Goal: Communication & Community: Ask a question

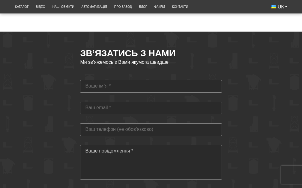
scroll to position [1639, 0]
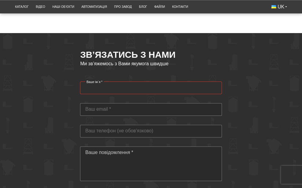
click at [125, 84] on input "Ваше ім`я *" at bounding box center [151, 87] width 142 height 13
type input "[PERSON_NAME]"
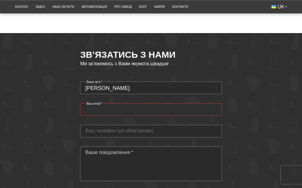
click at [125, 103] on input "Ваш email *" at bounding box center [151, 109] width 142 height 13
type input "v.ivaschuk@nubip.edu.ua"
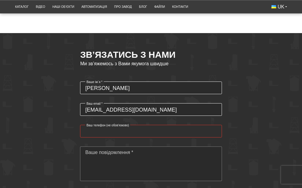
click at [117, 125] on input "Ваш телефон (не обов'язково)" at bounding box center [151, 131] width 142 height 13
type input "[PHONE_NUMBER]"
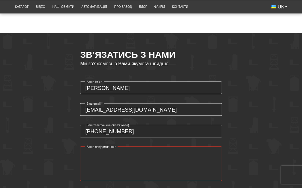
click at [114, 146] on textarea "Ваше повідомлення *" at bounding box center [151, 163] width 142 height 35
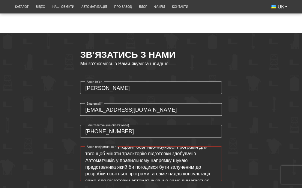
scroll to position [0, 0]
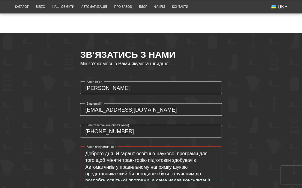
drag, startPoint x: 177, startPoint y: 147, endPoint x: 137, endPoint y: 148, distance: 39.6
click at [137, 148] on textarea "Доброго дня. Я гарант освітньо-наукової програми для того щоб міняти траекторію…" at bounding box center [151, 163] width 142 height 35
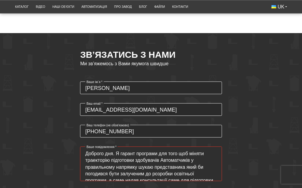
drag, startPoint x: 161, startPoint y: 171, endPoint x: 82, endPoint y: 136, distance: 87.3
click at [82, 136] on form "Вячеслав Ваше ім`я * Ім'я повинно містити мінімум 2 символи* v.ivaschuk@nubip.e…" at bounding box center [151, 161] width 142 height 161
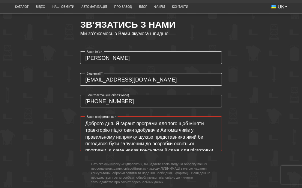
scroll to position [20, 0]
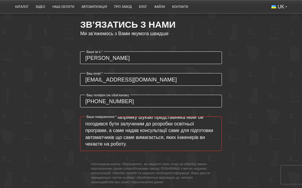
click at [162, 138] on textarea "Доброго дня. Я гарант програми для того щоб міняти траекторію підготовки здобув…" at bounding box center [151, 133] width 142 height 35
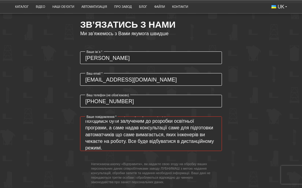
scroll to position [0, 0]
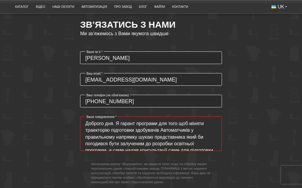
click at [157, 116] on textarea "Доброго дня. Я гарант програми для того щоб міняти траекторію підготовки здобув…" at bounding box center [151, 133] width 142 height 35
paste textarea "https://old.nubip.edu.ua/node/146006"
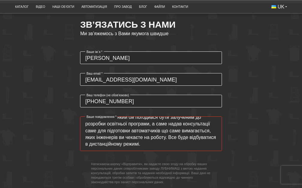
scroll to position [33, 0]
click at [175, 140] on textarea "Доброго дня. Я гарант програми https://old.nubip.edu.ua/node/146006 для того що…" at bounding box center [151, 133] width 142 height 35
click at [208, 130] on textarea "Доброго дня. Я гарант програми https://old.nubip.edu.ua/node/146006 для того що…" at bounding box center [151, 133] width 142 height 35
click at [139, 137] on textarea "Доброго дня. Я гарант програми https://old.nubip.edu.ua/node/146006 для того що…" at bounding box center [151, 133] width 142 height 35
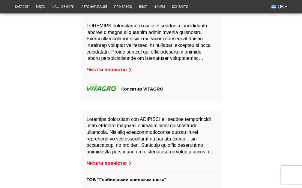
scroll to position [1489, 0]
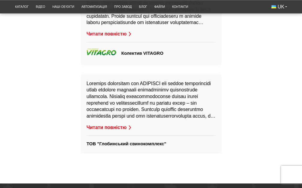
type textarea "Доброго дня. Я гарант програми https://old.nubip.edu.ua/node/146006 для того що…"
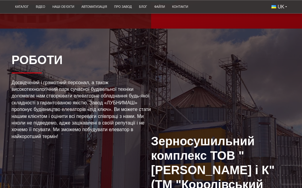
scroll to position [1039, 0]
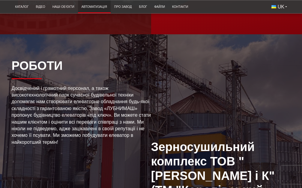
click at [98, 7] on link "Автоматизація" at bounding box center [94, 7] width 33 height 10
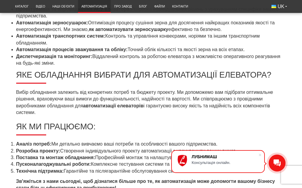
scroll to position [390, 0]
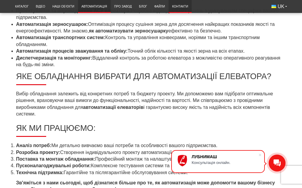
click at [174, 9] on link "Контакти" at bounding box center [180, 7] width 23 height 10
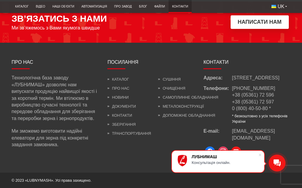
scroll to position [608, 0]
click at [125, 122] on li "Зберігання" at bounding box center [129, 123] width 44 height 9
click at [126, 124] on link "Зберігання" at bounding box center [121, 124] width 28 height 5
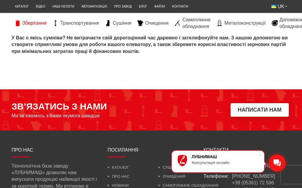
scroll to position [818, 0]
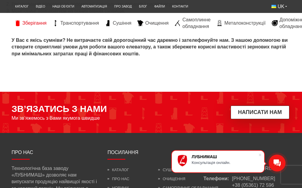
click at [254, 114] on button "Написати нам" at bounding box center [260, 112] width 59 height 14
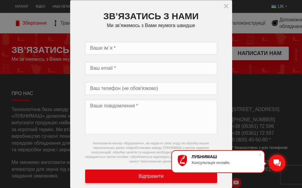
scroll to position [878, 0]
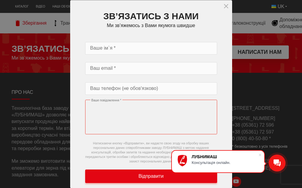
click at [140, 128] on textarea "Ваше повідомлення *" at bounding box center [151, 116] width 132 height 35
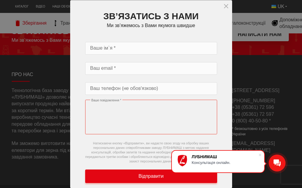
scroll to position [908, 0]
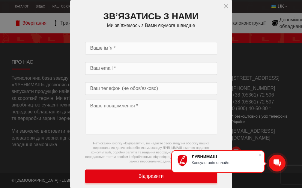
click at [229, 8] on icon "close" at bounding box center [226, 5] width 7 height 7
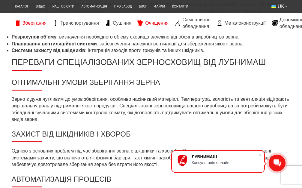
scroll to position [458, 0]
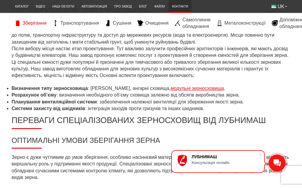
click at [180, 7] on link "Контакти" at bounding box center [180, 7] width 23 height 10
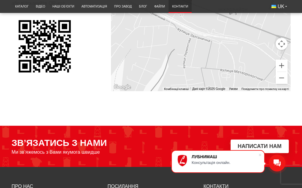
scroll to position [510, 0]
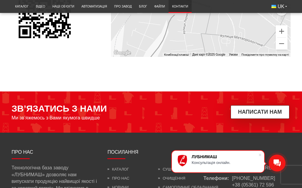
click at [271, 119] on button "Написати нам" at bounding box center [260, 112] width 59 height 14
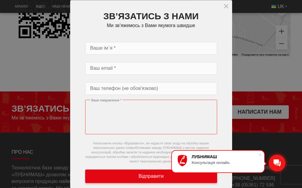
click at [142, 129] on textarea "Ваше повідомлення *" at bounding box center [151, 116] width 132 height 35
paste textarea "Loremip dol. S ametco adipisci elitseddo-eiusmodtempo incid://utl.etdol.mag.al/…"
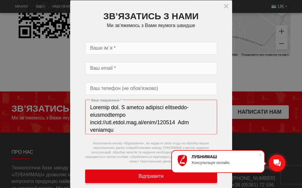
scroll to position [135, 0]
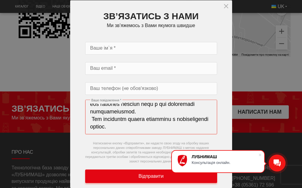
type textarea "Loremip dol. S ametco adipisci elitseddo-eiusmodtempo incid://utl.etdol.mag.al/…"
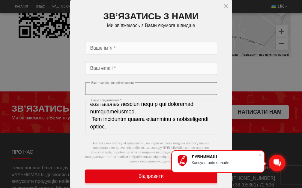
click at [113, 89] on input "Ваш телефон (не обов'язково)" at bounding box center [151, 88] width 132 height 13
type input "[PHONE_NUMBER]"
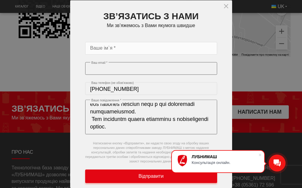
click at [106, 69] on input "Ваш email *" at bounding box center [151, 68] width 132 height 13
type input "[EMAIL_ADDRESS][DOMAIN_NAME]"
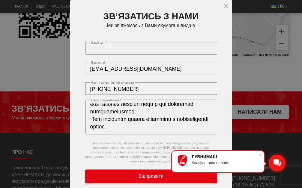
click at [108, 47] on input "Ваше ім`я *" at bounding box center [151, 48] width 132 height 13
drag, startPoint x: 132, startPoint y: 49, endPoint x: 172, endPoint y: 47, distance: 39.4
click at [172, 47] on input "[PERSON_NAME]" at bounding box center [151, 48] width 132 height 13
drag, startPoint x: 109, startPoint y: 49, endPoint x: 89, endPoint y: 47, distance: 20.8
click at [89, 47] on input "[PERSON_NAME]" at bounding box center [151, 48] width 132 height 13
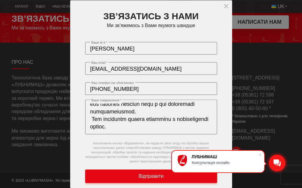
scroll to position [608, 0]
type input "[PERSON_NAME]"
click at [98, 111] on textarea "Ваше повідомлення *" at bounding box center [151, 116] width 132 height 35
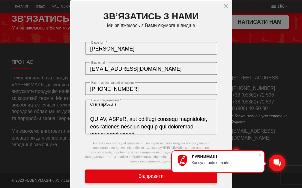
scroll to position [79, 0]
click at [135, 113] on textarea "Ваше повідомлення *" at bounding box center [151, 116] width 132 height 35
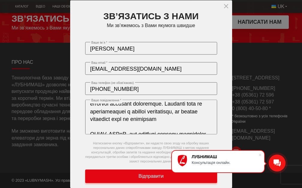
scroll to position [49, 0]
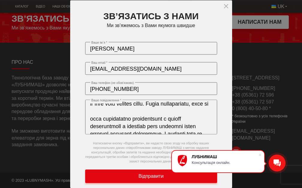
click at [146, 112] on textarea "Ваше повідомлення *" at bounding box center [151, 116] width 132 height 35
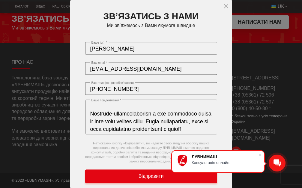
scroll to position [19, 0]
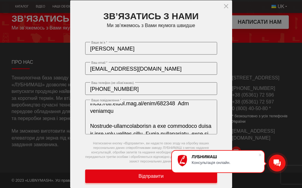
click at [122, 112] on textarea "Ваше повідомлення *" at bounding box center [151, 116] width 132 height 35
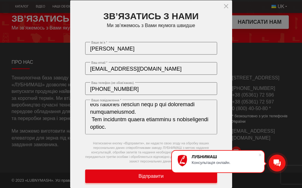
scroll to position [101, 0]
click at [176, 116] on textarea "Ваше повідомлення *" at bounding box center [151, 116] width 132 height 35
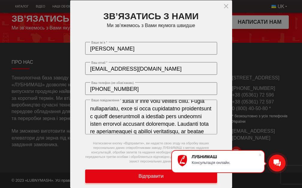
scroll to position [0, 0]
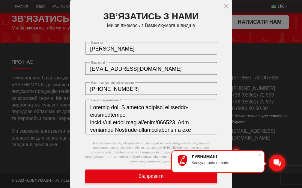
drag, startPoint x: 153, startPoint y: 131, endPoint x: 67, endPoint y: 80, distance: 99.9
type textarea "Loremip dol. S ametco adipisci elitseddo-eiusmodtempo incid://utl.etdol.mag.al/…"
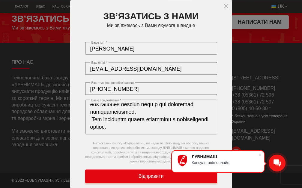
scroll to position [101, 0]
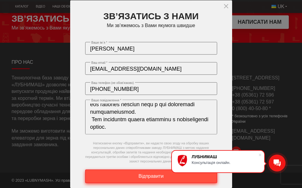
click at [137, 175] on button "Відправити" at bounding box center [151, 176] width 132 height 14
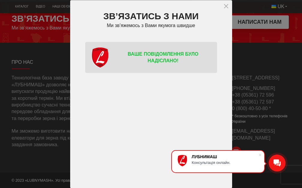
click at [226, 6] on icon "close" at bounding box center [227, 6] width 4 height 4
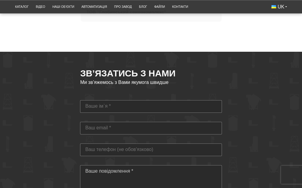
scroll to position [1651, 0]
